Goal: Information Seeking & Learning: Check status

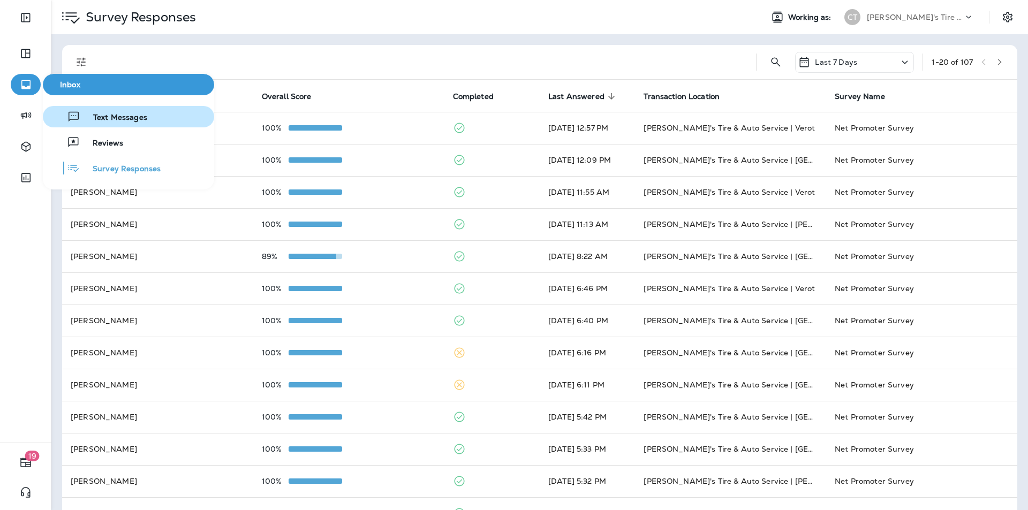
click at [102, 117] on span "Text Messages" at bounding box center [113, 118] width 67 height 10
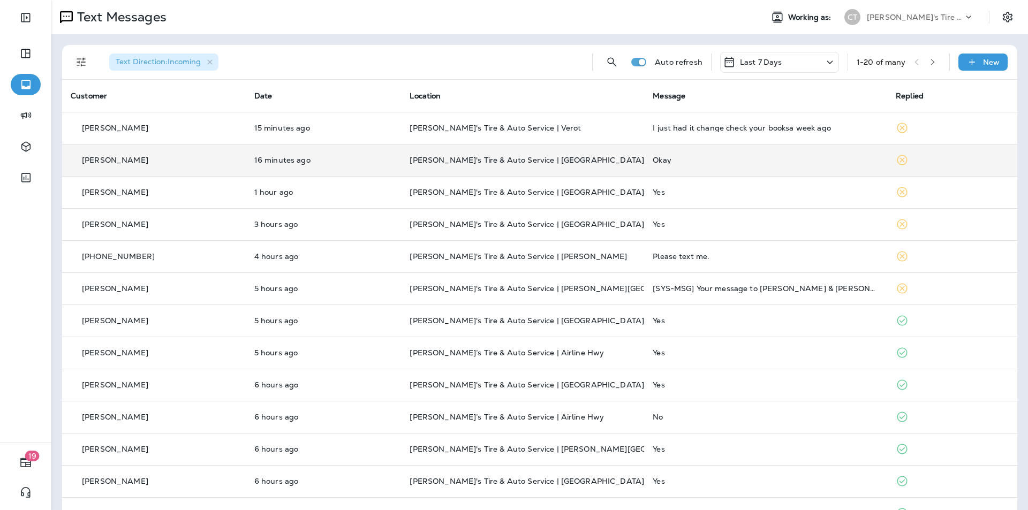
click at [761, 154] on td "Okay" at bounding box center [765, 160] width 243 height 32
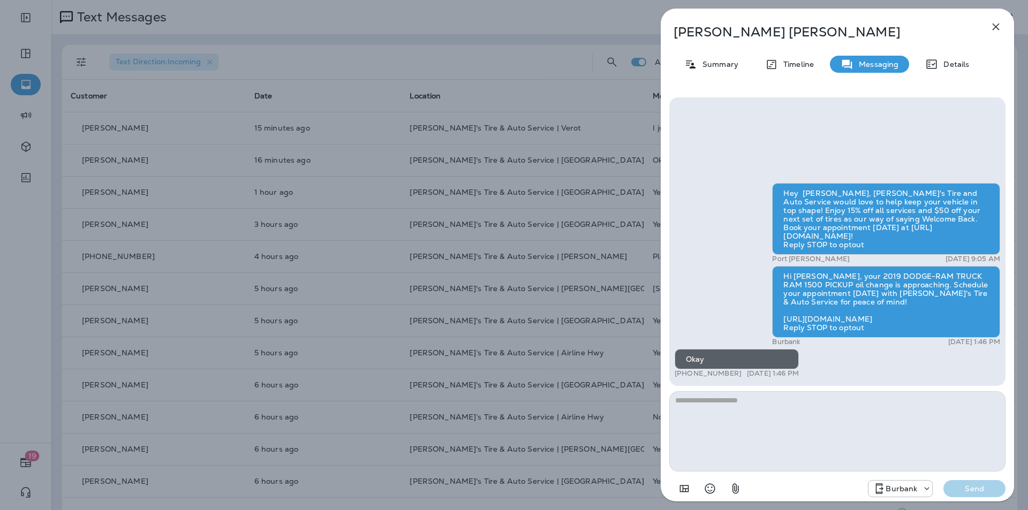
click at [999, 26] on icon "button" at bounding box center [995, 26] width 13 height 13
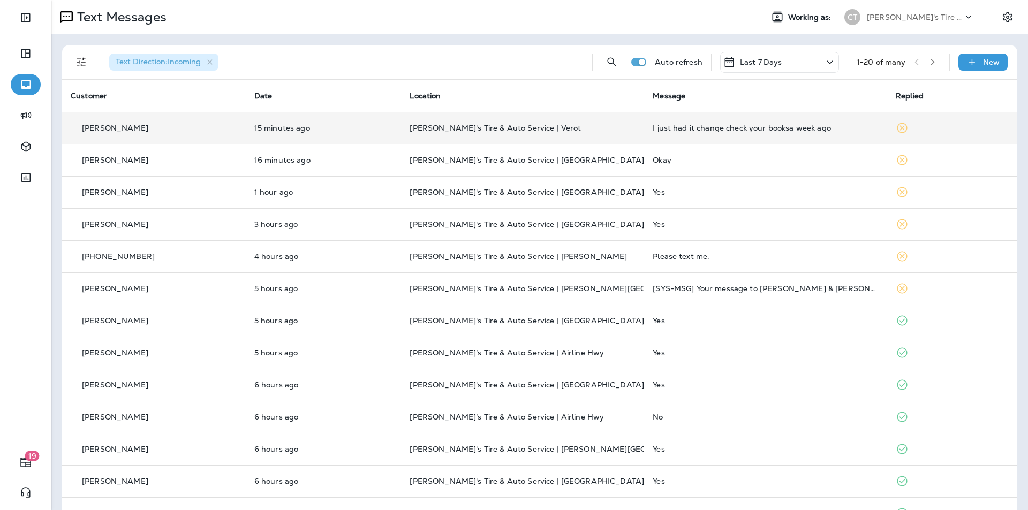
click at [572, 127] on p "[PERSON_NAME]'s Tire & Auto Service | Verot" at bounding box center [522, 128] width 226 height 9
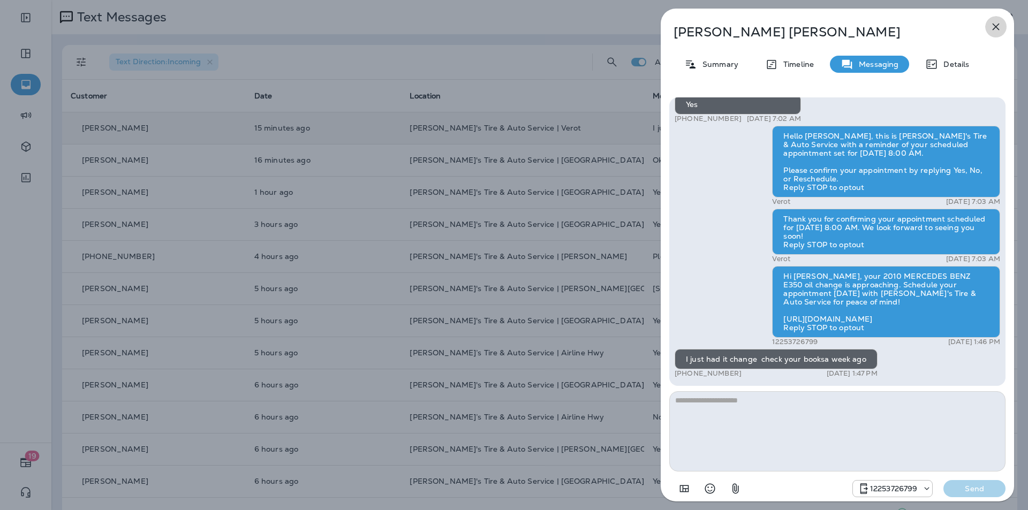
click at [995, 26] on icon "button" at bounding box center [995, 26] width 13 height 13
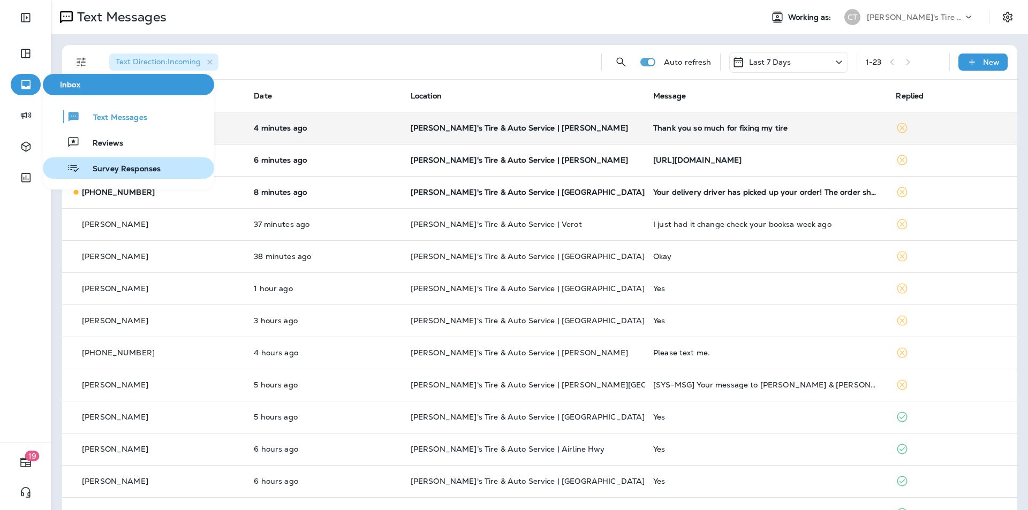
click at [109, 169] on span "Survey Responses" at bounding box center [120, 169] width 81 height 10
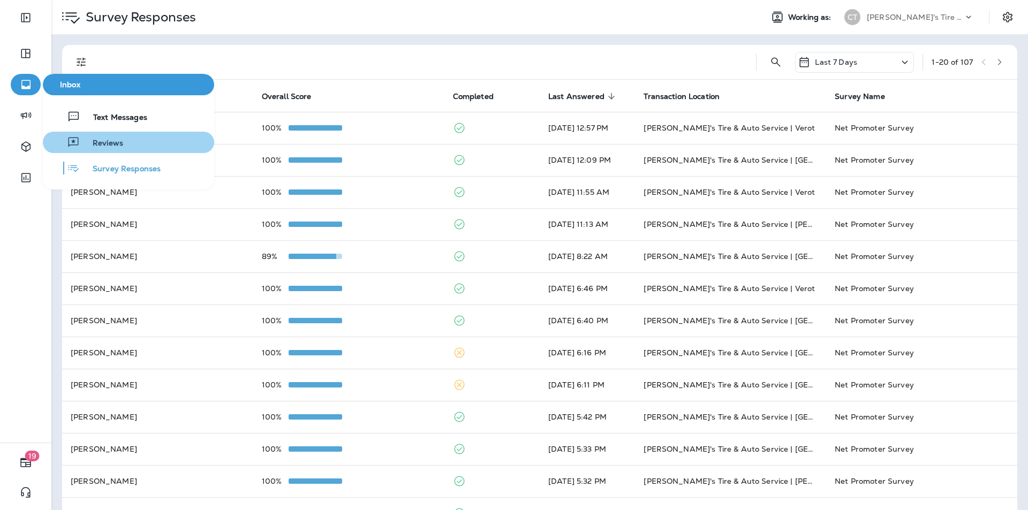
click at [112, 146] on span "Reviews" at bounding box center [101, 144] width 43 height 10
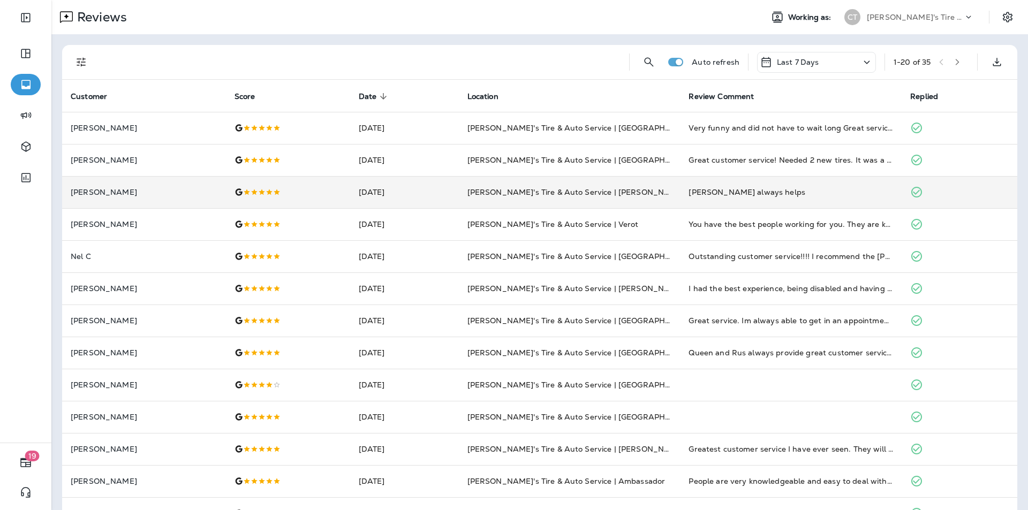
click at [840, 195] on div "[PERSON_NAME] always helps" at bounding box center [790, 192] width 204 height 11
